Goal: Obtain resource: Obtain resource

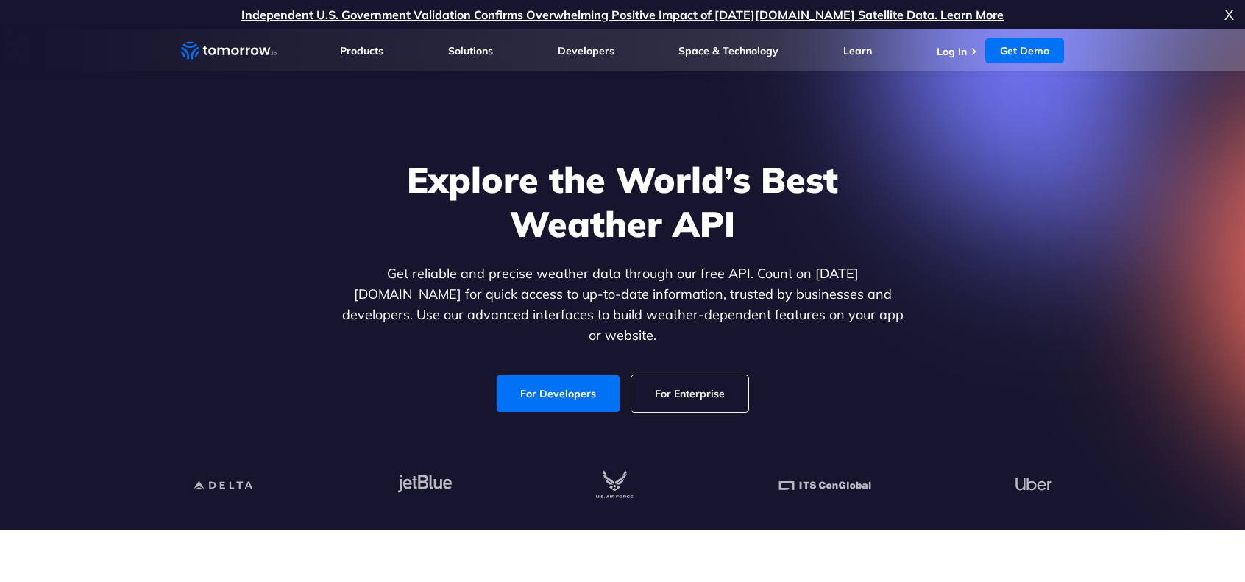
click at [545, 379] on link "For Developers" at bounding box center [558, 393] width 123 height 37
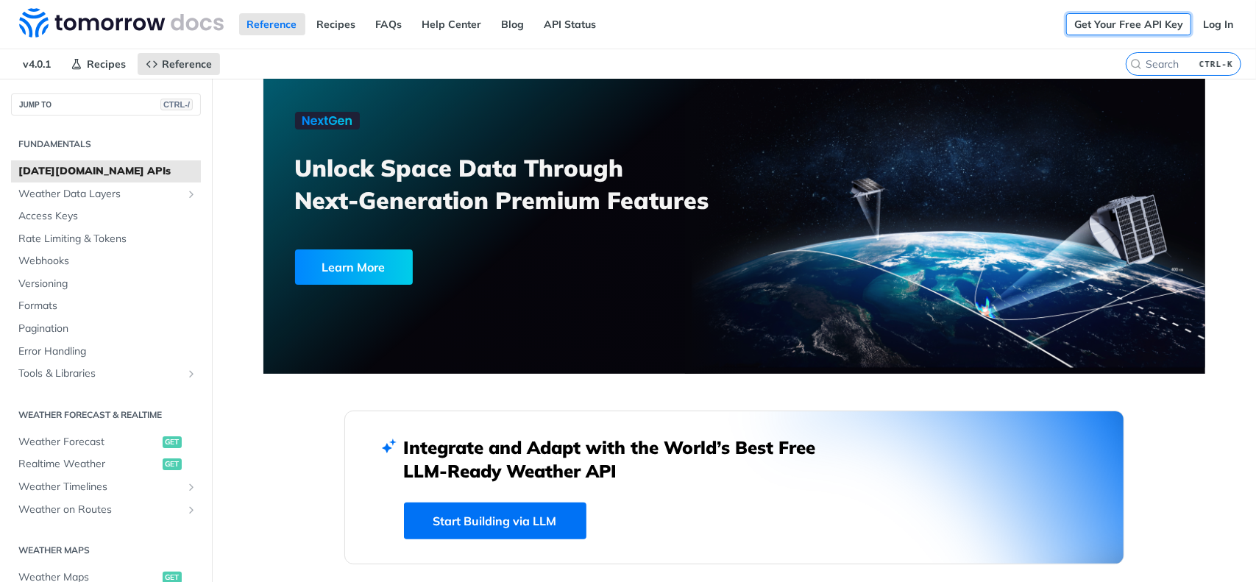
click at [1127, 29] on link "Get Your Free API Key" at bounding box center [1128, 24] width 125 height 22
click at [1129, 24] on link "Get Your Free API Key" at bounding box center [1128, 24] width 125 height 22
click at [562, 24] on link "API Status" at bounding box center [570, 24] width 68 height 22
